Goal: Task Accomplishment & Management: Manage account settings

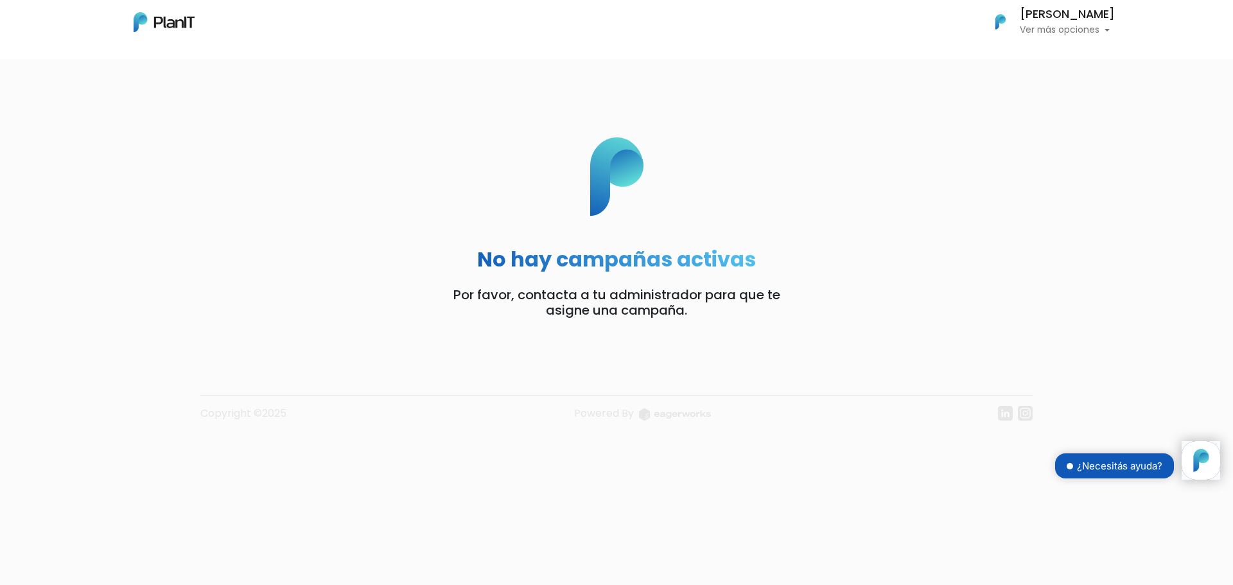
click at [631, 227] on div "No hay campañas activas Por favor, contacta a tu administrador para que te asig…" at bounding box center [616, 235] width 449 height 196
click at [835, 395] on div "Copyright ©2025 Powered By" at bounding box center [616, 413] width 832 height 36
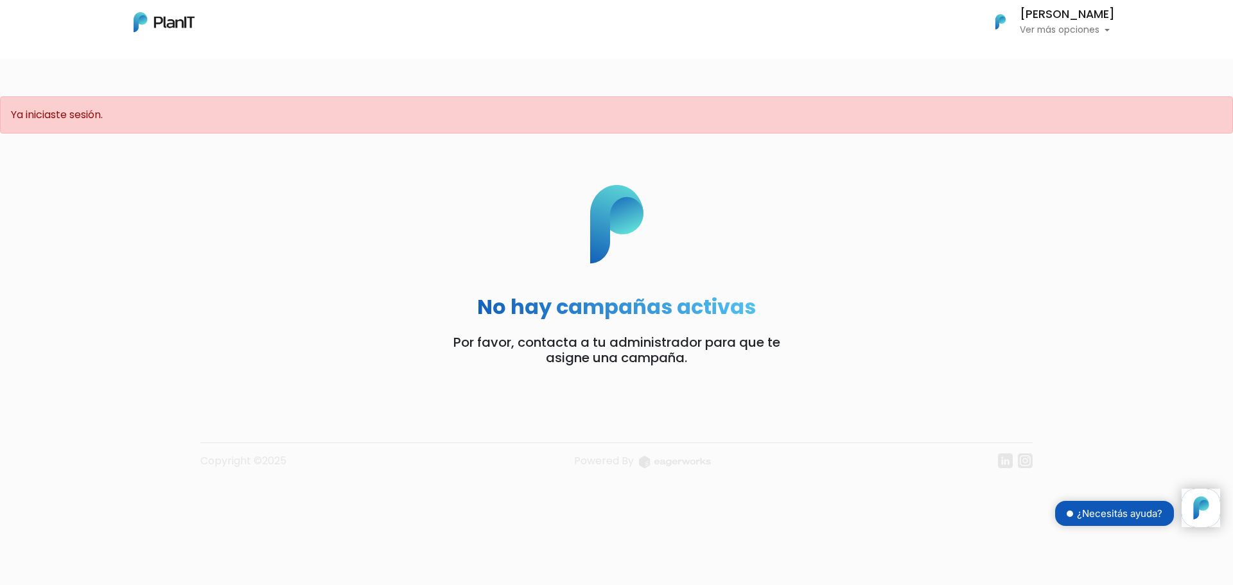
click at [1097, 21] on h6 "[PERSON_NAME]" at bounding box center [1067, 15] width 95 height 12
click at [1039, 114] on link "Cerrar Sesión" at bounding box center [1057, 121] width 114 height 26
